Goal: Check status: Check status

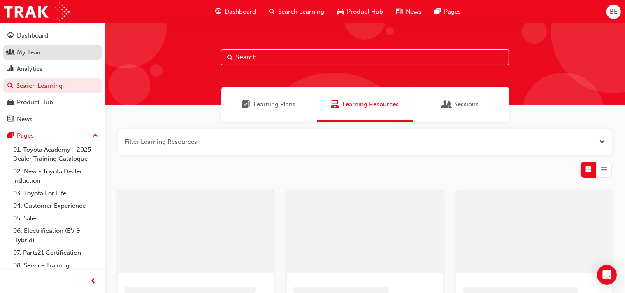
click at [37, 55] on div "My Team" at bounding box center [30, 52] width 26 height 9
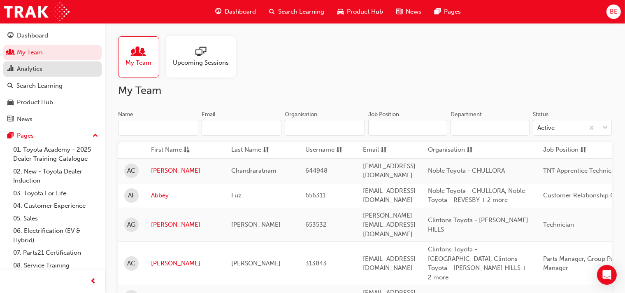
click at [50, 71] on div "Analytics" at bounding box center [52, 69] width 90 height 10
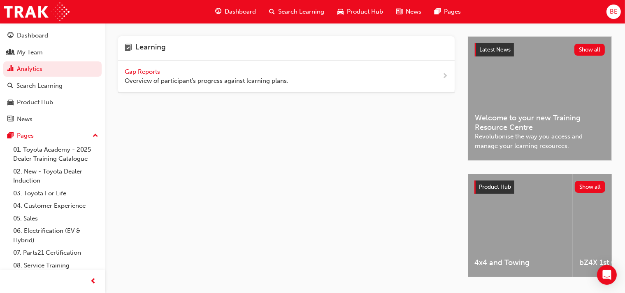
click at [240, 77] on span "Overview of participant's progress against learning plans." at bounding box center [207, 80] width 164 height 9
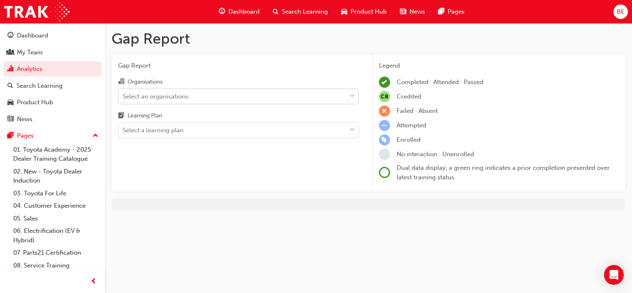
click at [211, 93] on div "Select an organisations" at bounding box center [233, 96] width 228 height 14
click at [123, 93] on input "Organisations Select an organisations" at bounding box center [123, 95] width 1 height 7
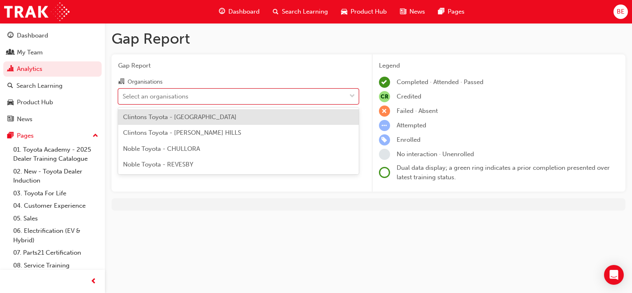
click at [215, 120] on span "Clintons Toyota - [GEOGRAPHIC_DATA]" at bounding box center [180, 116] width 114 height 7
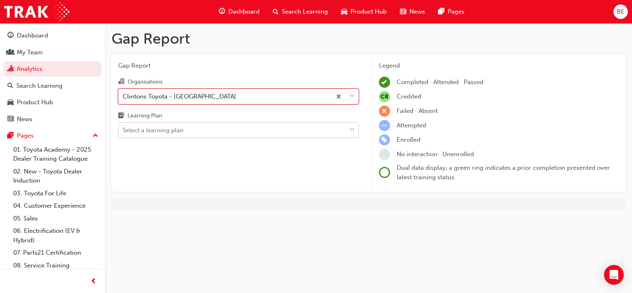
click at [212, 129] on div "Select a learning plan" at bounding box center [233, 130] width 228 height 14
click at [123, 129] on input "Learning Plan Select a learning plan" at bounding box center [123, 129] width 1 height 7
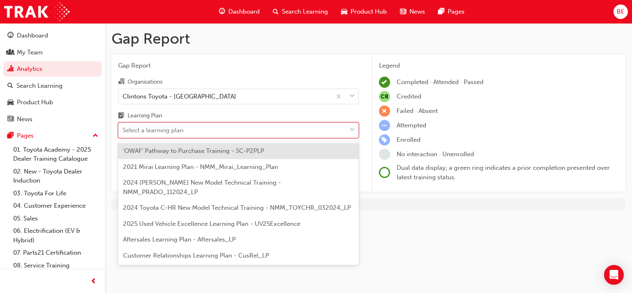
click at [207, 152] on span "'OWAF' Pathway to Purchase Training - SC-P2PLP" at bounding box center [193, 150] width 141 height 7
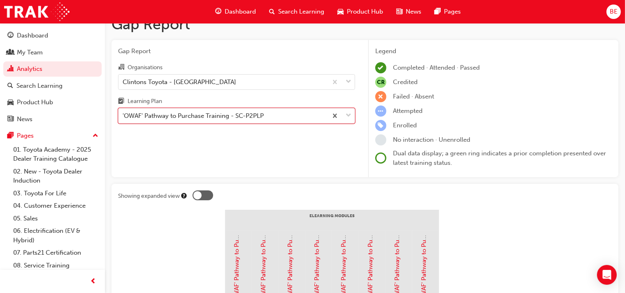
scroll to position [12, 0]
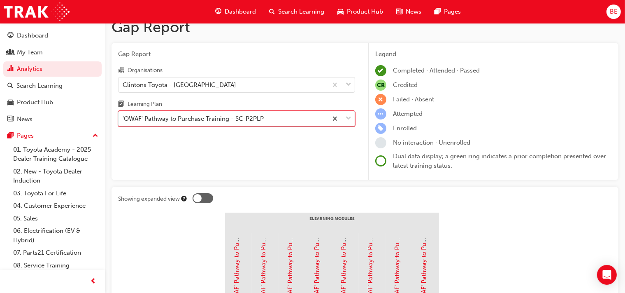
click at [199, 121] on div "'OWAF' Pathway to Purchase Training - SC-P2PLP" at bounding box center [193, 118] width 141 height 9
click at [123, 121] on input "Learning Plan option 'OWAF' Pathway to Purchase Training - SC-P2PLP, selected. …" at bounding box center [123, 118] width 1 height 7
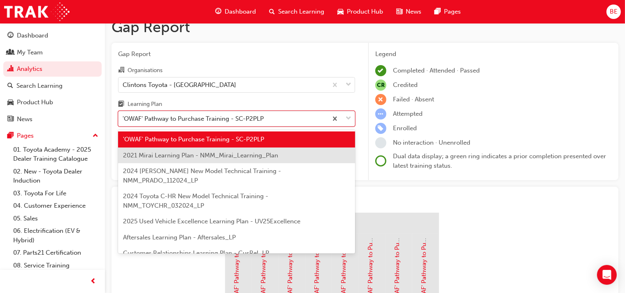
click at [193, 157] on span "2021 Mirai Learning Plan - NMM_Mirai_Learning_Plan" at bounding box center [200, 154] width 155 height 7
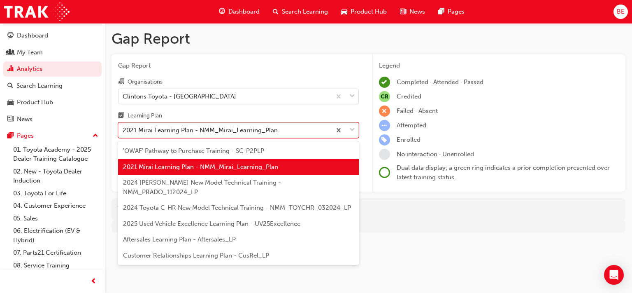
click at [203, 133] on div "2021 Mirai Learning Plan - NMM_Mirai_Learning_Plan" at bounding box center [200, 130] width 155 height 9
click at [123, 133] on input "Learning Plan option 2021 Mirai Learning Plan - NMM_Mirai_Learning_Plan, select…" at bounding box center [123, 129] width 1 height 7
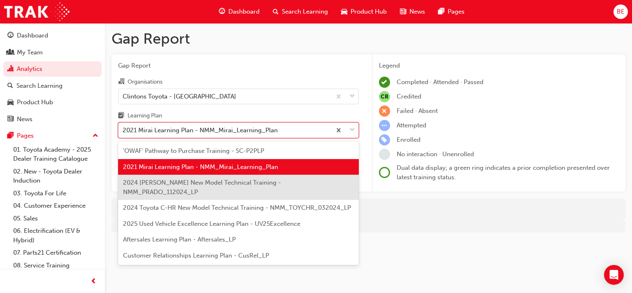
click at [212, 185] on span "2024 [PERSON_NAME] New Model Technical Training - NMM_PRADO_112024_LP" at bounding box center [202, 187] width 158 height 17
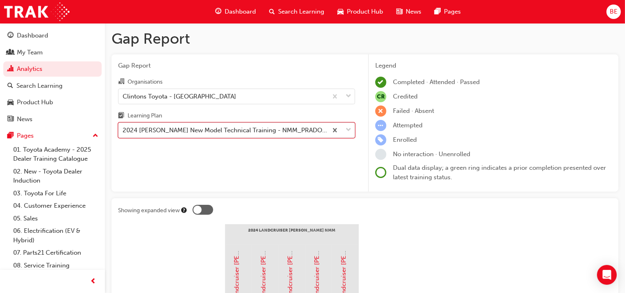
click at [202, 133] on div "2024 [PERSON_NAME] New Model Technical Training - NMM_PRADO_112024_LP" at bounding box center [226, 130] width 206 height 9
click at [123, 133] on input "Learning Plan option 2024 [PERSON_NAME] New Model Technical Training - NMM_PRAD…" at bounding box center [123, 129] width 1 height 7
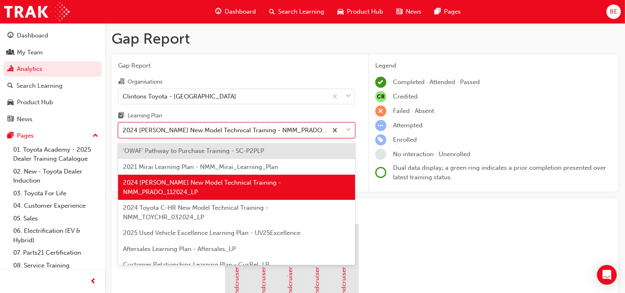
click at [195, 204] on span "2024 Toyota C-HR New Model Technical Training - NMM_TOYCHR_032024_LP" at bounding box center [195, 212] width 145 height 17
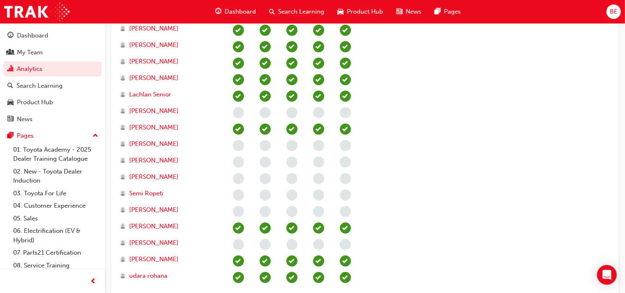
scroll to position [467, 0]
